Goal: Answer question/provide support

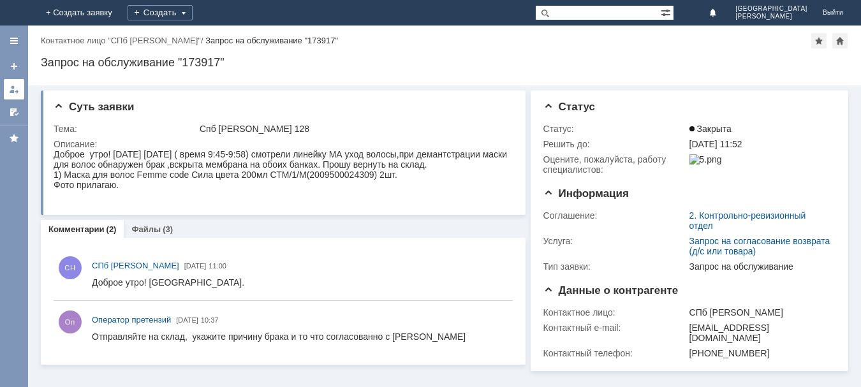
click at [13, 85] on div at bounding box center [14, 89] width 10 height 10
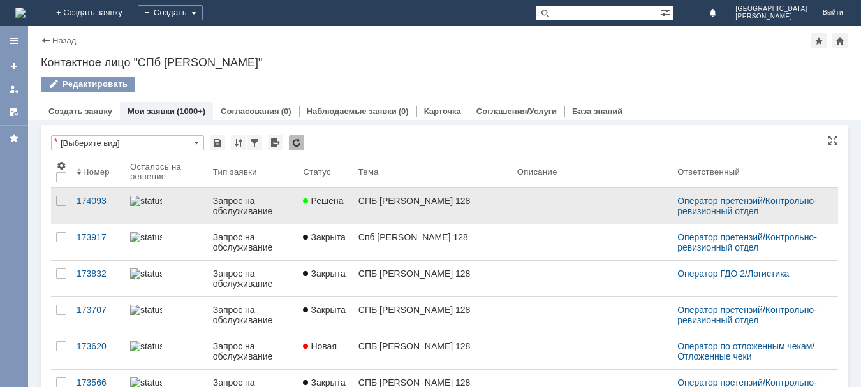
click at [353, 212] on link "Решена" at bounding box center [325, 206] width 55 height 36
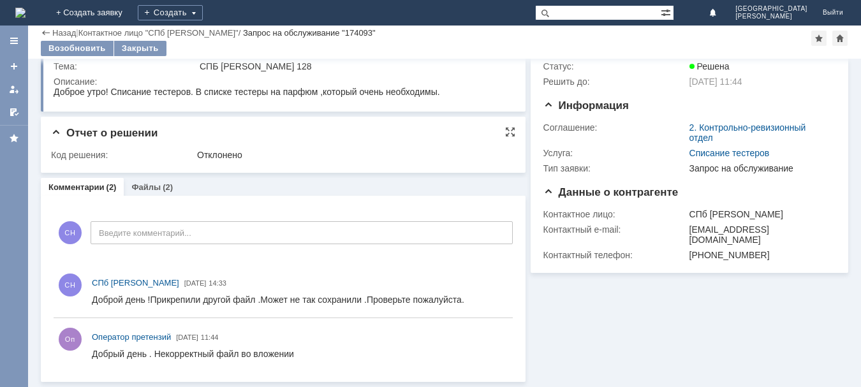
scroll to position [36, 0]
click at [140, 187] on link "Файлы" at bounding box center [145, 187] width 29 height 10
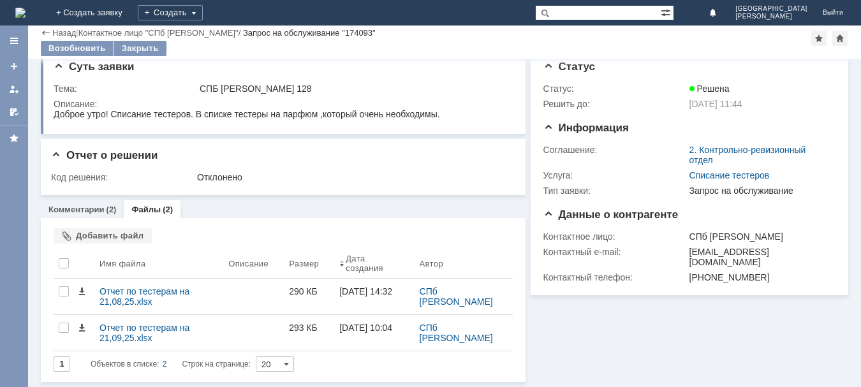
scroll to position [14, 0]
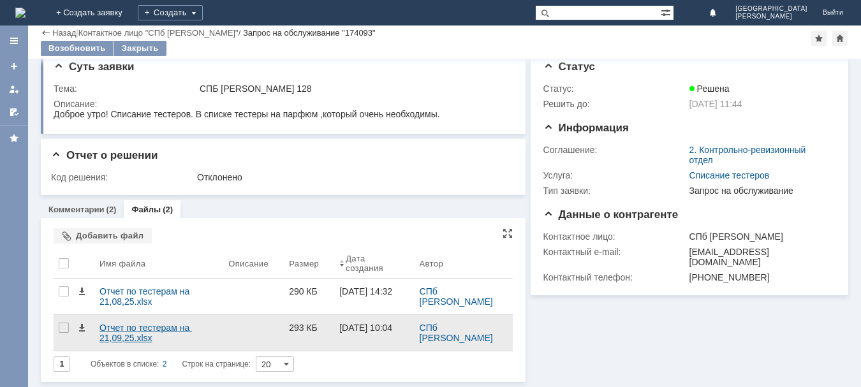
click at [164, 326] on div "Отчет по тестерам на 21,09,25.xlsx" at bounding box center [158, 333] width 119 height 20
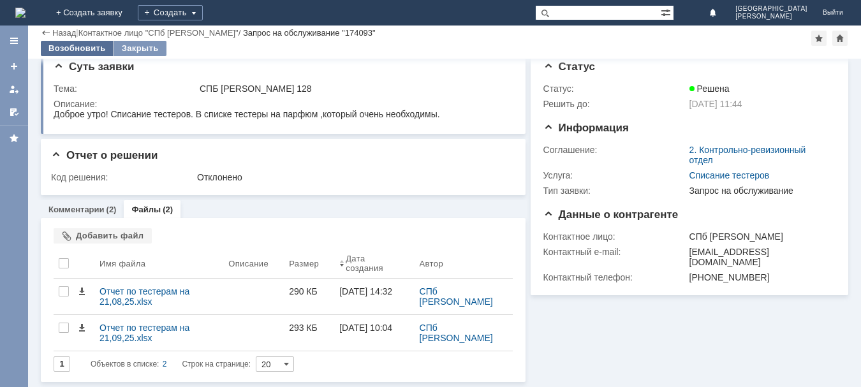
click at [71, 48] on div "Возобновить" at bounding box center [77, 48] width 73 height 15
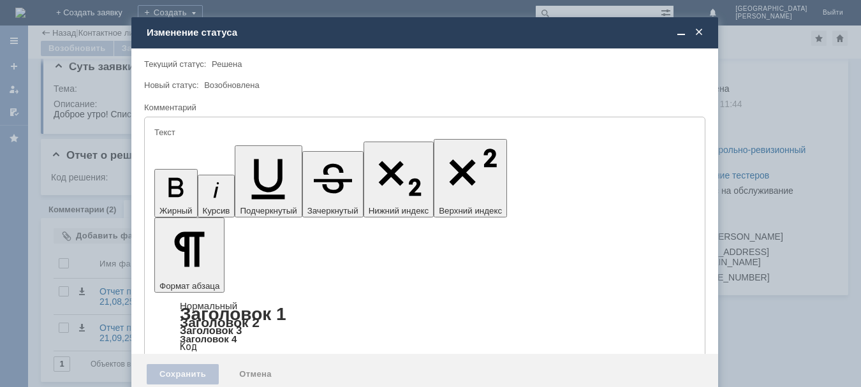
scroll to position [0, 0]
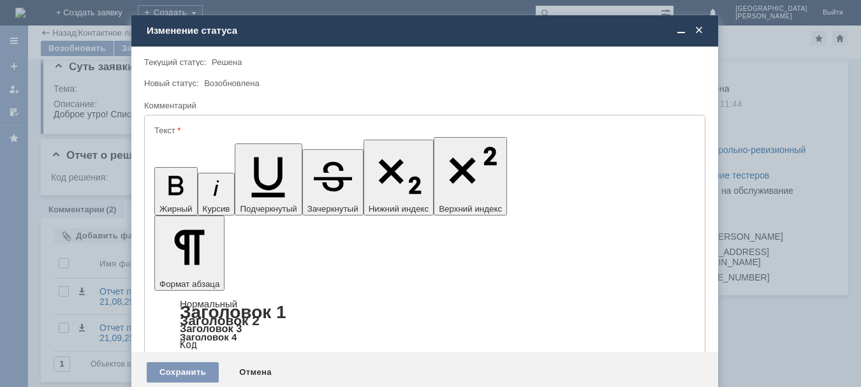
click at [197, 362] on div "Сохранить" at bounding box center [183, 372] width 72 height 20
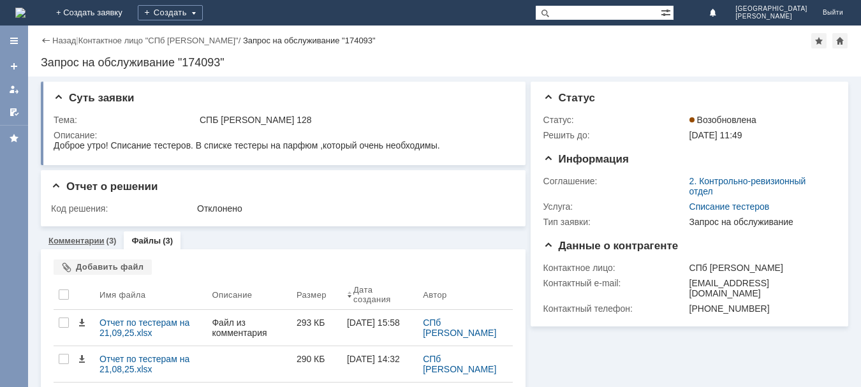
click at [84, 245] on link "Комментарии" at bounding box center [76, 241] width 56 height 10
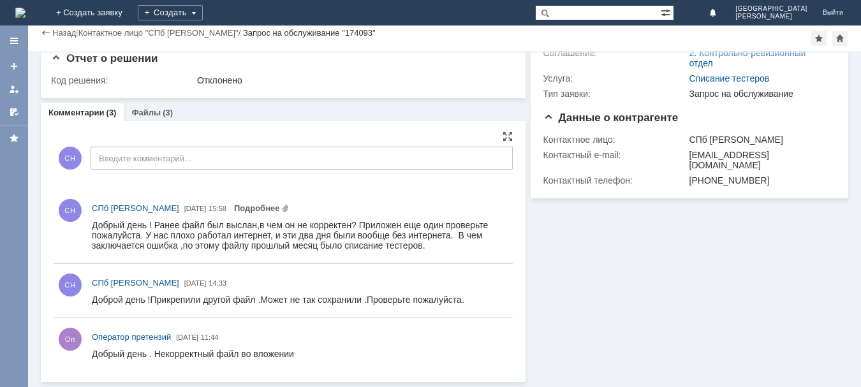
scroll to position [103, 0]
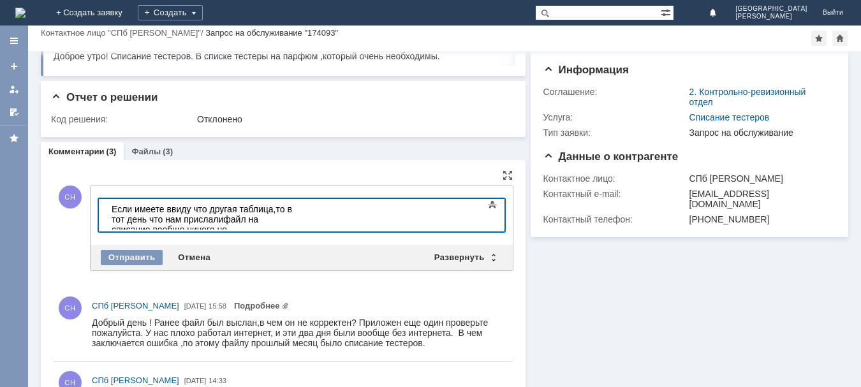
click at [270, 220] on div "​Если имеете ввиду что другая таблица,то в тот день что нам прислалифайл на спи…" at bounding box center [202, 224] width 181 height 41
click at [293, 219] on div "Если имеете ввиду что другая таблица,то в тот день что нам прислалифайл на спис…" at bounding box center [202, 224] width 181 height 41
click at [293, 210] on div "Если имеете ввиду что другая таблица,то в тот день что нам прислалифайл на спис…" at bounding box center [202, 229] width 181 height 51
click at [293, 208] on div "Если имеете ввиду что другая таблица,то в тот день что нам прислалифайл на спис…" at bounding box center [202, 229] width 181 height 51
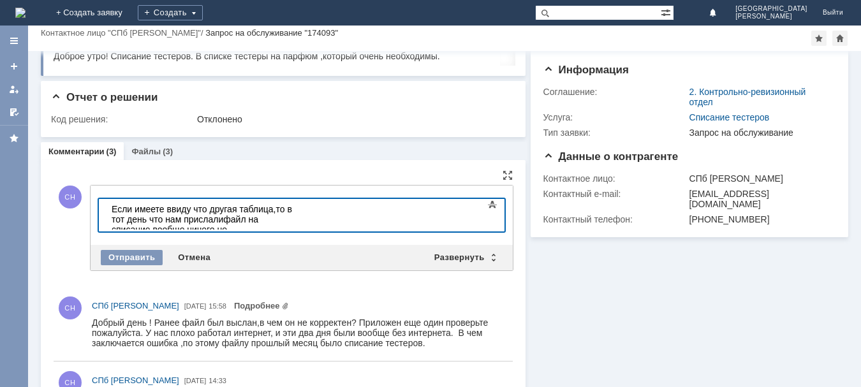
click at [272, 217] on div "Если имеете ввиду что другая таблица,то в тот день что нам прислали файл на спи…" at bounding box center [202, 229] width 181 height 51
click at [298, 217] on body "Если имеете ввиду что другая таблица,то в тот день что нам прислали файл на спи…" at bounding box center [201, 229] width 191 height 61
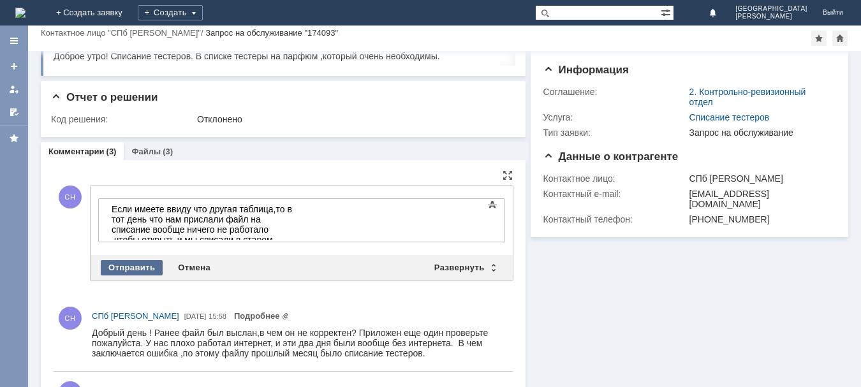
click at [123, 263] on div "Отправить" at bounding box center [132, 267] width 62 height 15
